Goal: Information Seeking & Learning: Learn about a topic

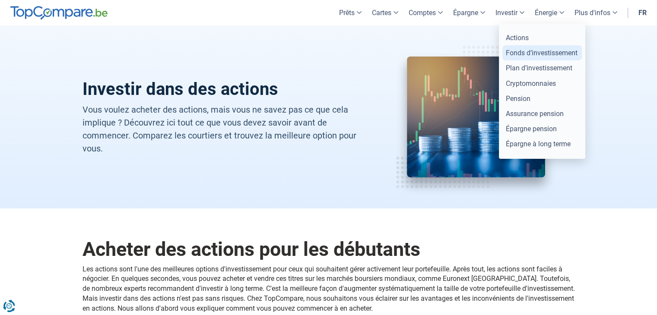
click at [524, 51] on link "Fonds d’investissement" at bounding box center [541, 52] width 79 height 15
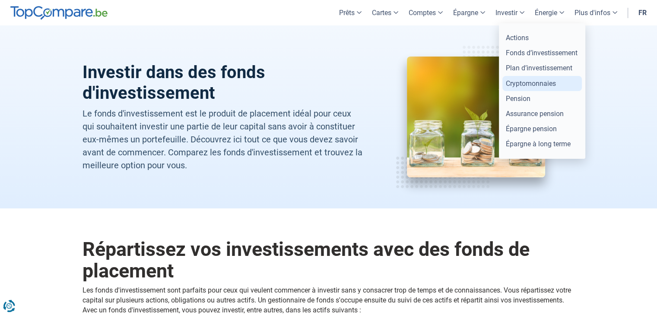
click at [529, 83] on link "Cryptomonnaies" at bounding box center [541, 83] width 79 height 15
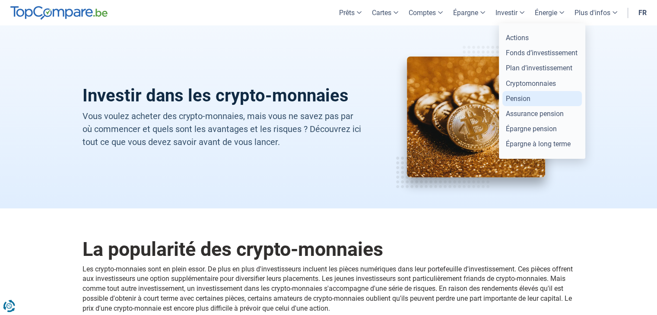
click at [517, 97] on link "Pension" at bounding box center [541, 98] width 79 height 15
